Goal: Contribute content: Contribute content

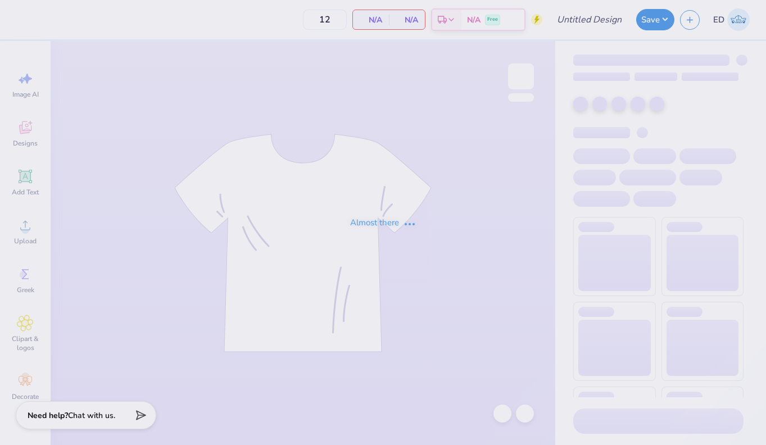
type input "CHI O PARENTS WEEKEND"
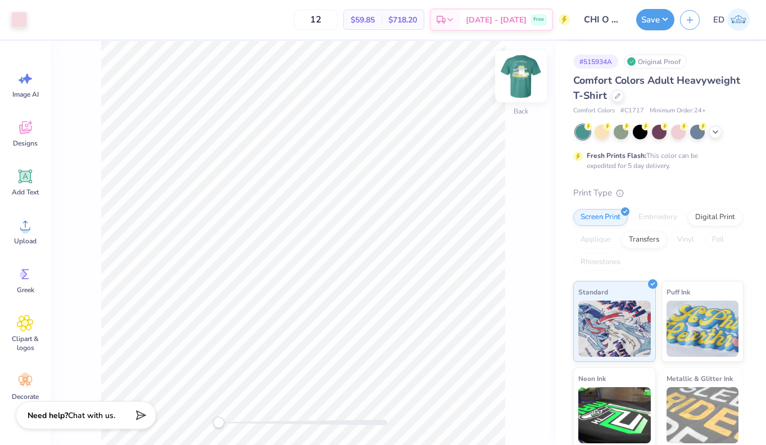
click at [521, 73] on img at bounding box center [521, 76] width 45 height 45
click at [718, 132] on icon at bounding box center [715, 131] width 9 height 9
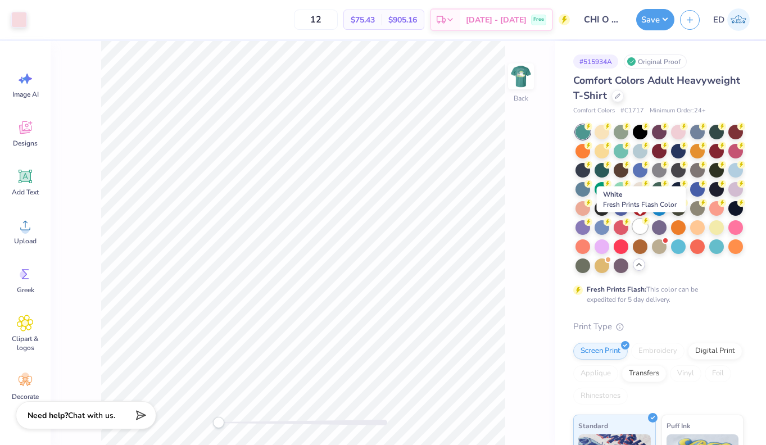
click at [640, 224] on div at bounding box center [640, 226] width 15 height 15
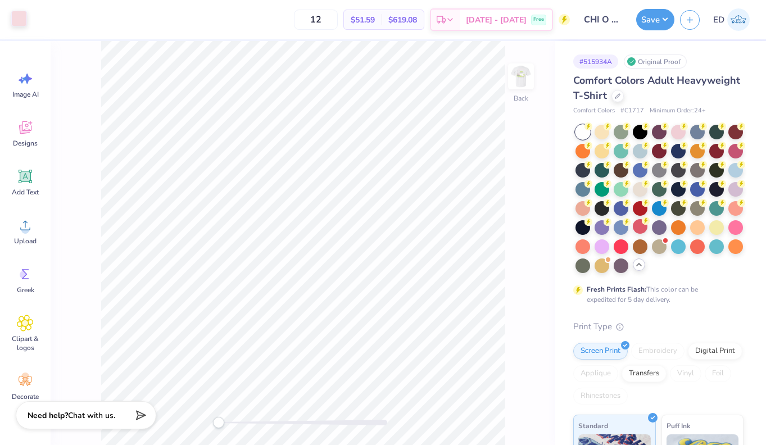
click at [25, 22] on div at bounding box center [19, 19] width 16 height 16
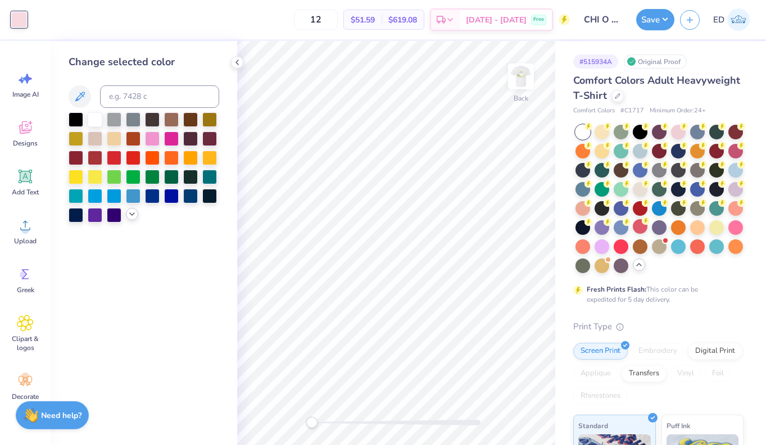
click at [133, 212] on icon at bounding box center [132, 214] width 9 height 9
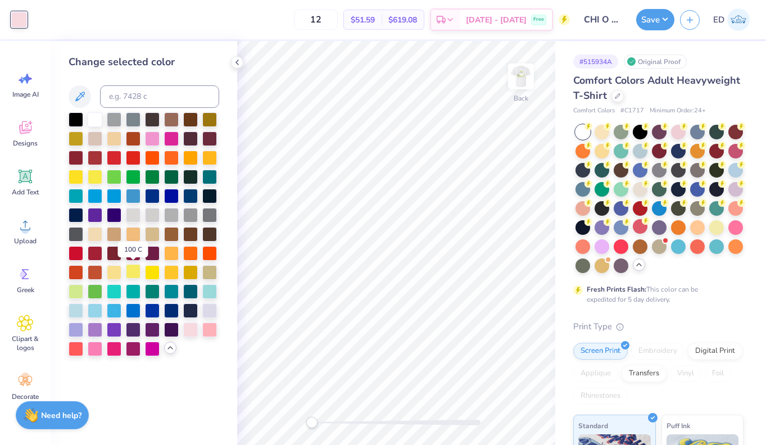
click at [133, 272] on div at bounding box center [133, 271] width 15 height 15
click at [114, 271] on div at bounding box center [114, 271] width 15 height 15
click at [170, 255] on div at bounding box center [171, 252] width 15 height 15
click at [116, 271] on div at bounding box center [114, 271] width 15 height 15
click at [512, 79] on img at bounding box center [521, 76] width 45 height 45
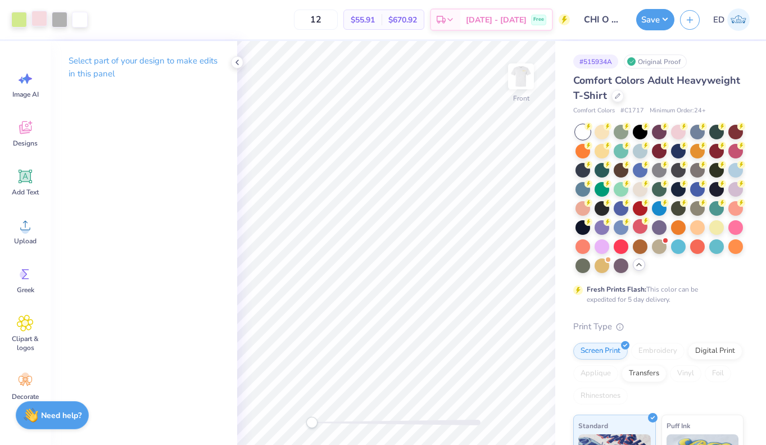
click at [40, 19] on div at bounding box center [39, 19] width 16 height 16
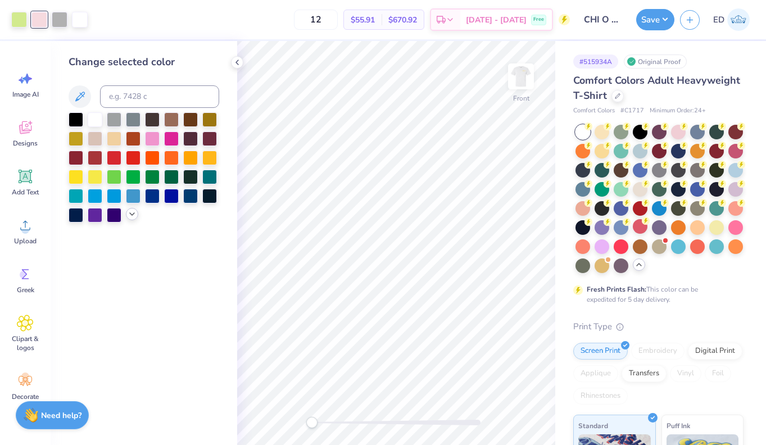
click at [132, 216] on icon at bounding box center [132, 214] width 9 height 9
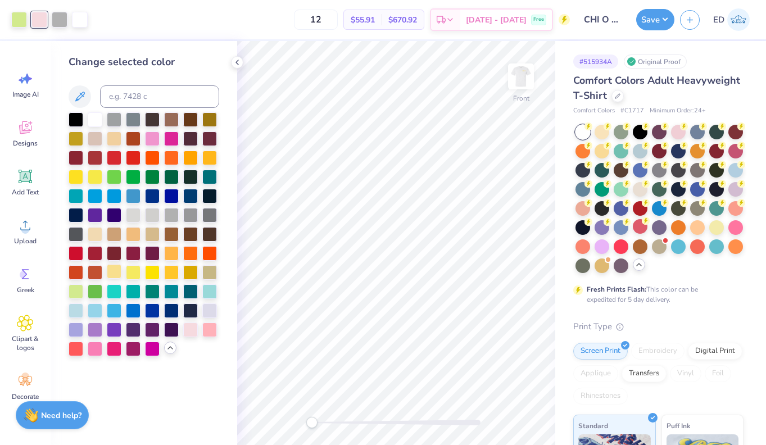
click at [119, 273] on div at bounding box center [114, 271] width 15 height 15
click at [669, 13] on button "Save" at bounding box center [656, 17] width 38 height 21
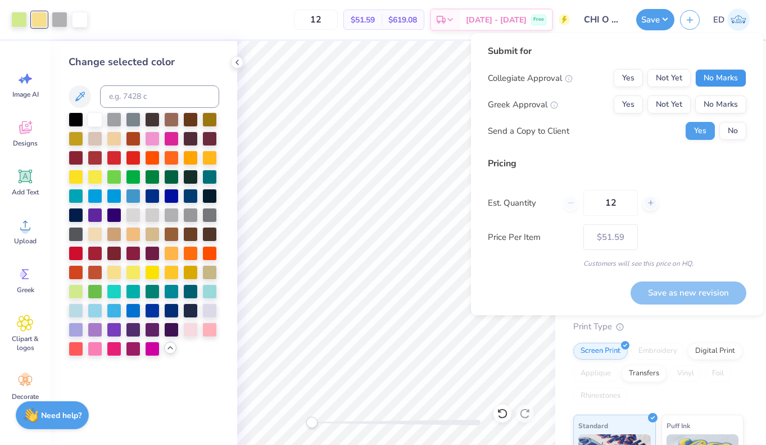
click at [727, 75] on button "No Marks" at bounding box center [721, 78] width 51 height 18
click at [629, 107] on button "Yes" at bounding box center [628, 105] width 29 height 18
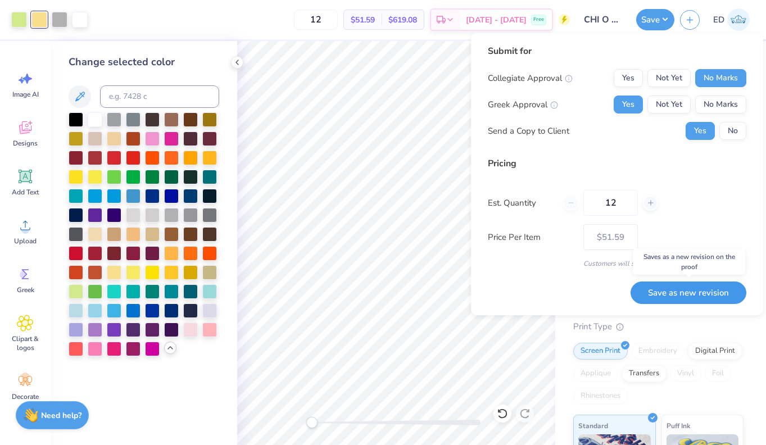
click at [685, 290] on button "Save as new revision" at bounding box center [689, 293] width 116 height 23
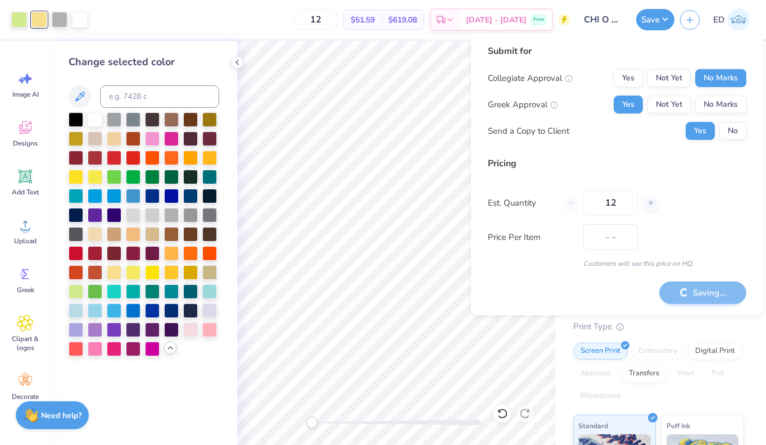
type input "$51.59"
